Goal: Book appointment/travel/reservation

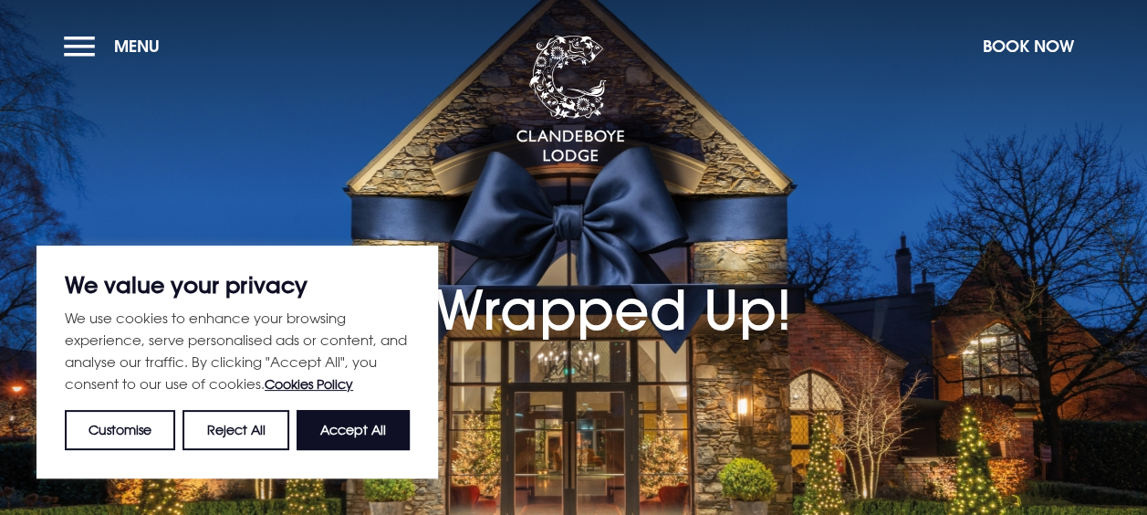
click at [372, 421] on button "Accept All" at bounding box center [352, 430] width 113 height 40
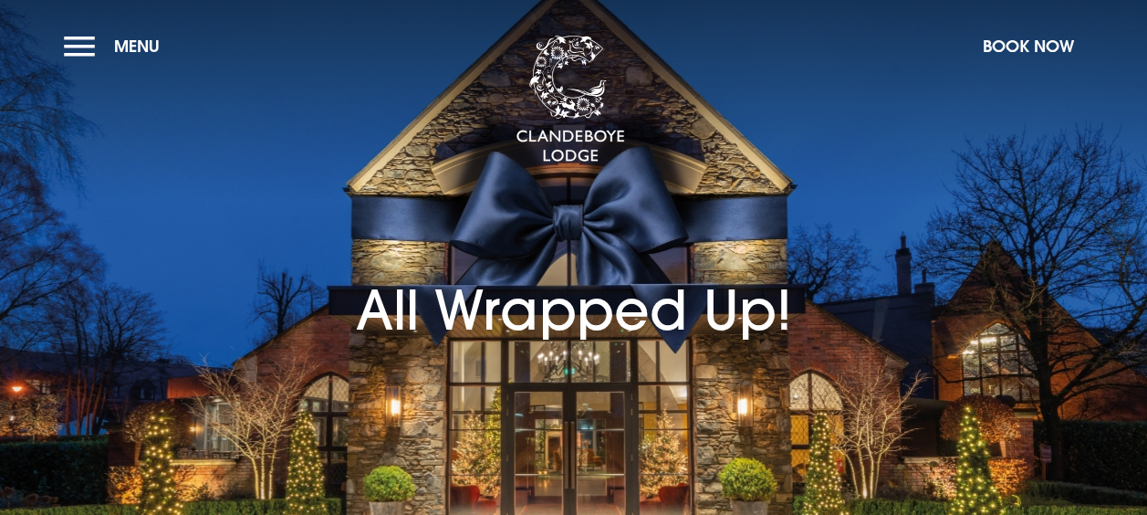
checkbox input "true"
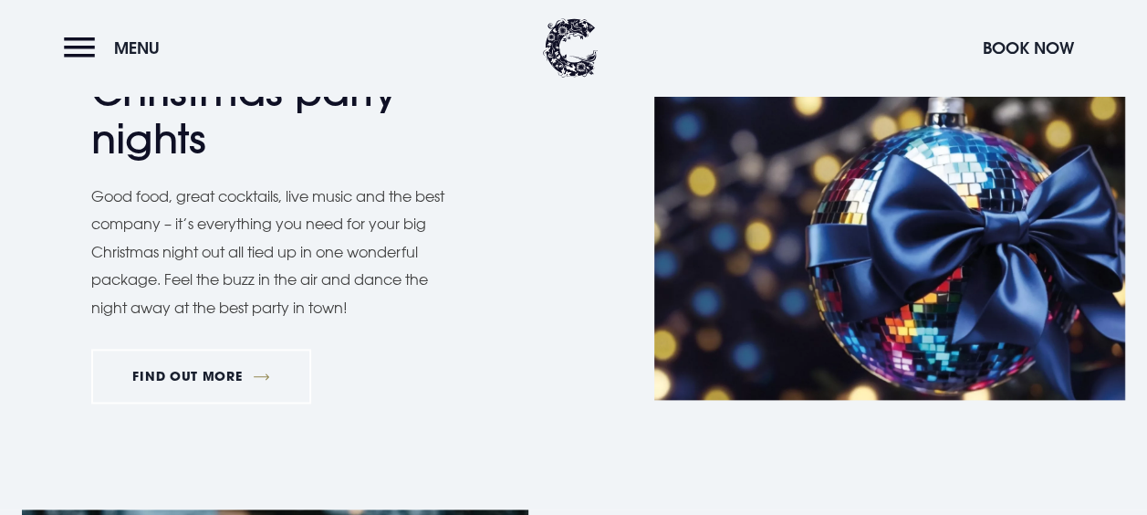
scroll to position [821, 0]
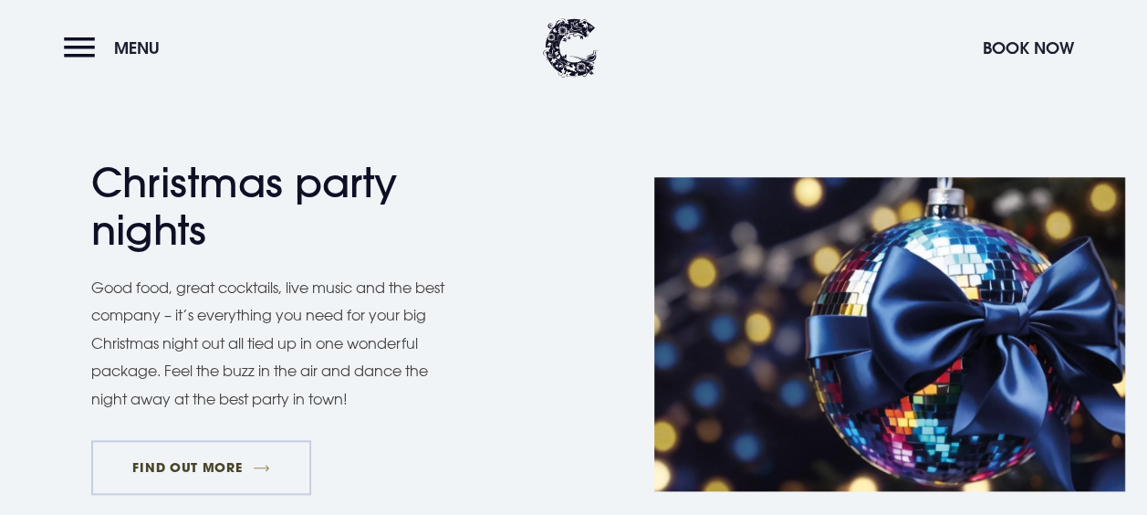
click at [193, 457] on link "FIND OUT MORE" at bounding box center [201, 467] width 220 height 55
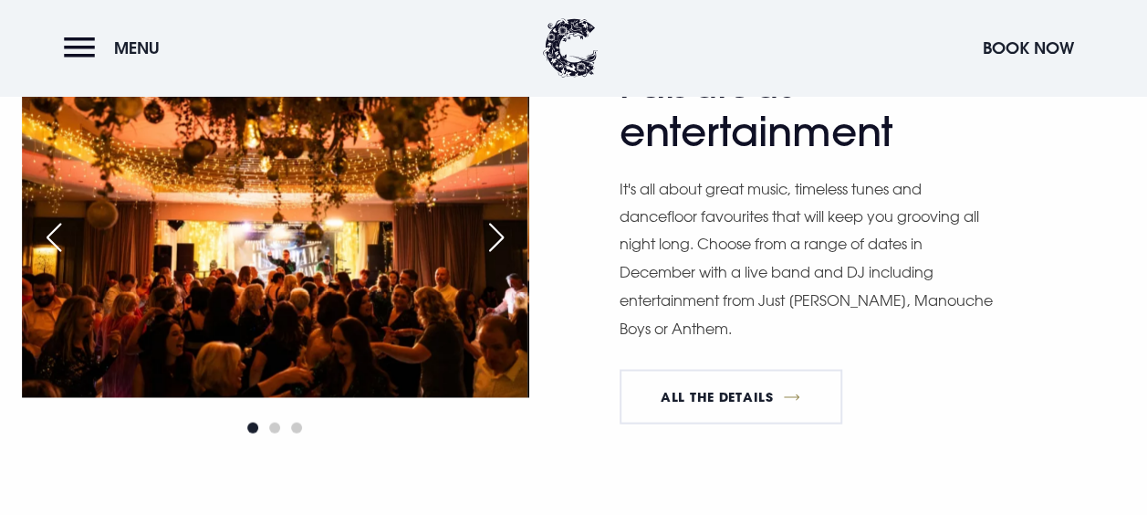
scroll to position [1460, 0]
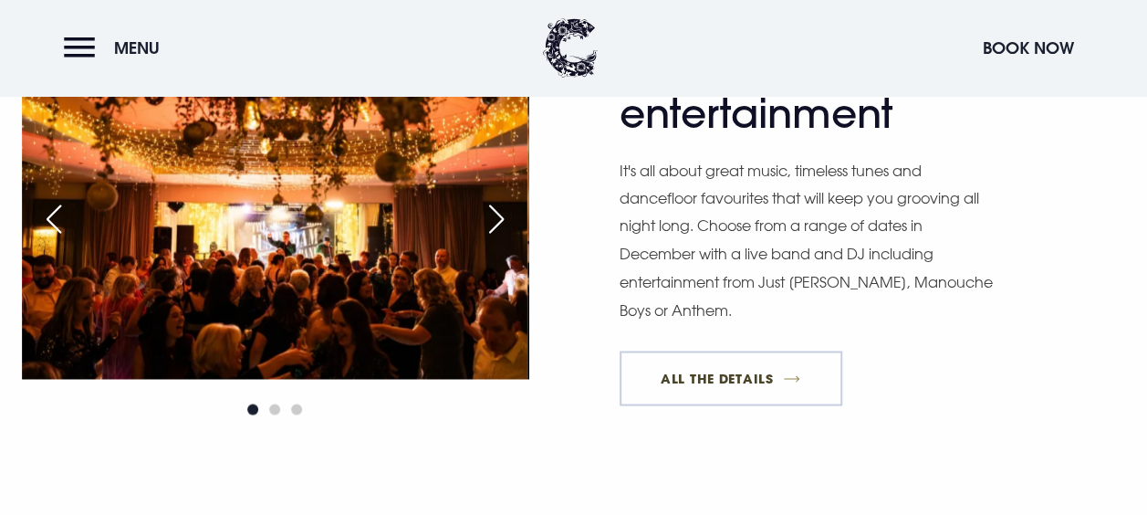
drag, startPoint x: 751, startPoint y: 369, endPoint x: 796, endPoint y: 374, distance: 44.9
click at [751, 369] on link "All The Details" at bounding box center [730, 377] width 223 height 55
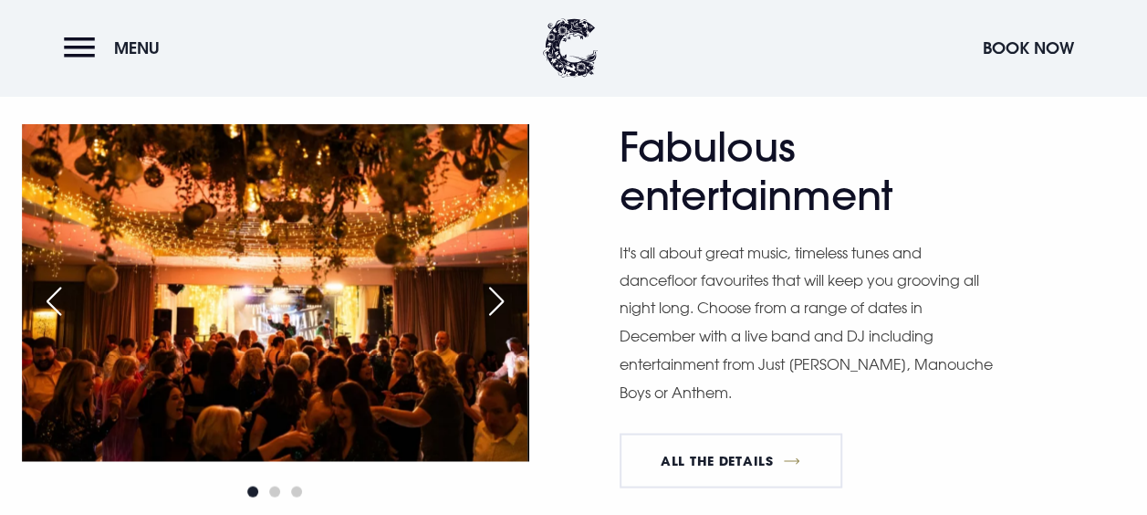
scroll to position [1460, 0]
